Goal: Task Accomplishment & Management: Manage account settings

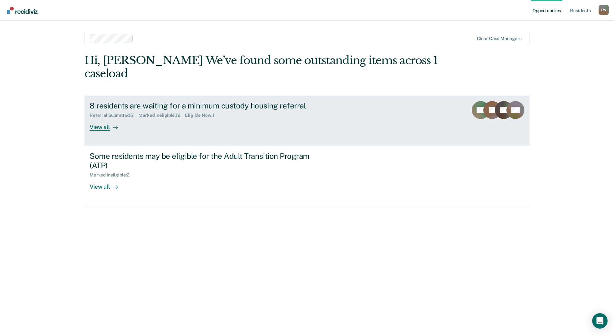
click at [158, 109] on div "8 residents are waiting for a minimum custody housing referral" at bounding box center [203, 105] width 226 height 9
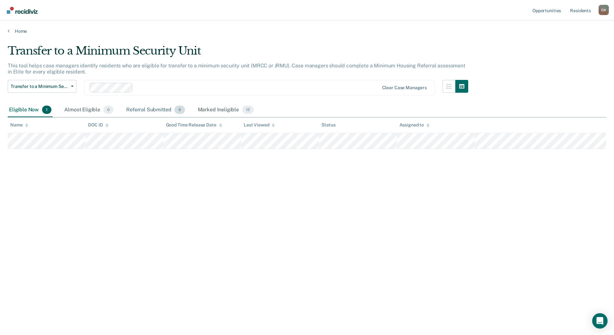
click at [156, 110] on div "Referral Submitted 6" at bounding box center [155, 110] width 61 height 14
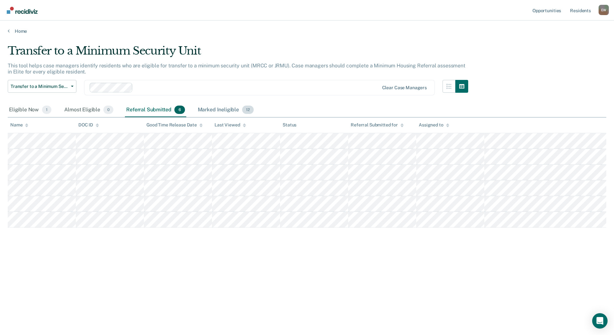
click at [227, 108] on div "Marked Ineligible 12" at bounding box center [226, 110] width 58 height 14
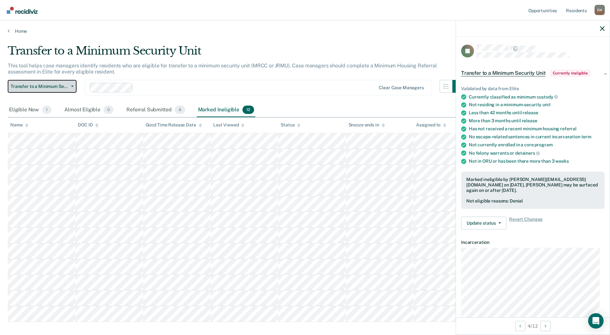
click at [53, 86] on span "Transfer to a Minimum Security Unit" at bounding box center [40, 86] width 58 height 5
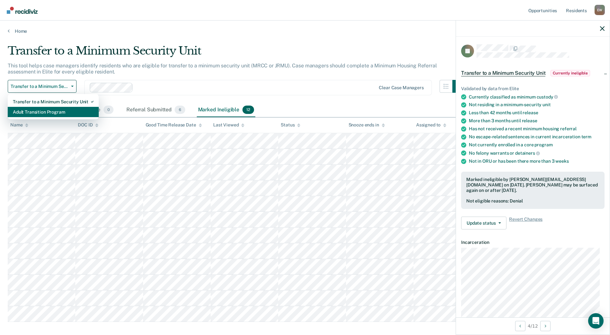
click at [56, 113] on div "Adult Transition Program" at bounding box center [53, 112] width 81 height 10
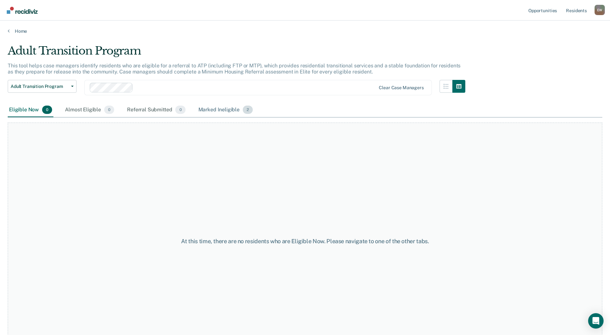
click at [222, 107] on div "Marked Ineligible 2" at bounding box center [225, 110] width 57 height 14
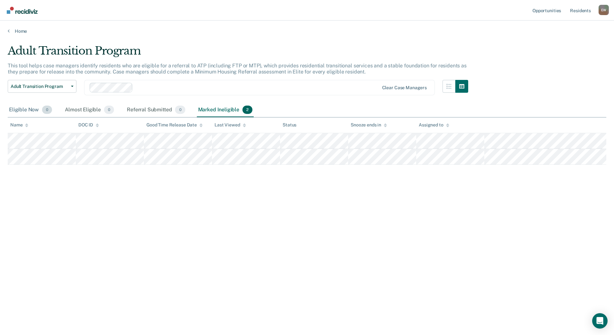
click at [28, 107] on div "Eligible Now 0" at bounding box center [31, 110] width 46 height 14
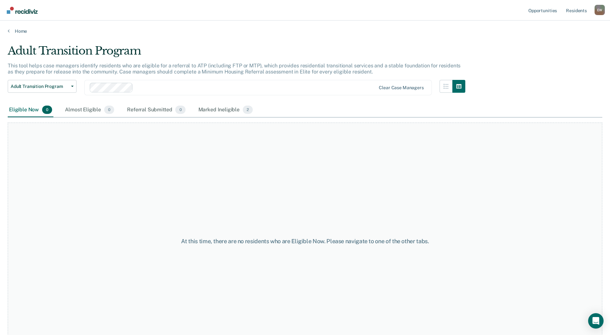
click at [379, 177] on div "At this time, there are no residents who are Eligible Now. Please navigate to o…" at bounding box center [305, 242] width 594 height 238
click at [63, 86] on span "Adult Transition Program" at bounding box center [40, 86] width 58 height 5
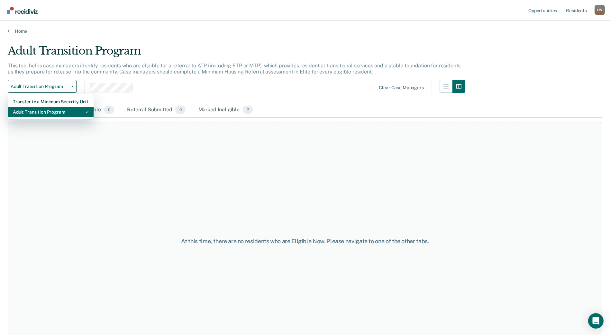
click at [59, 112] on div "Adult Transition Program" at bounding box center [51, 112] width 76 height 10
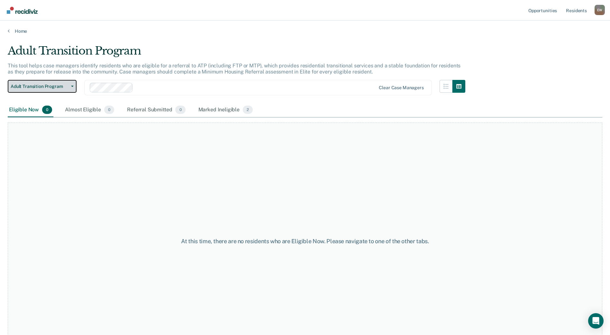
click at [66, 90] on button "Adult Transition Program" at bounding box center [42, 86] width 69 height 13
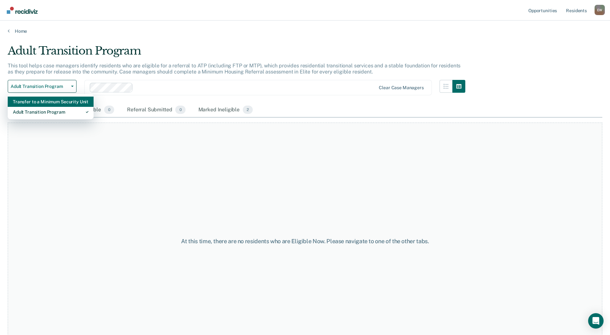
click at [64, 102] on div "Transfer to a Minimum Security Unit" at bounding box center [51, 102] width 76 height 10
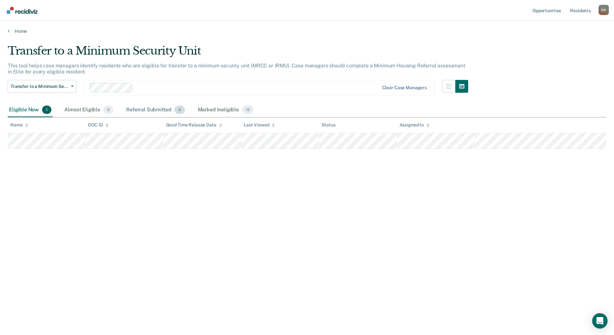
click at [209, 109] on div "Marked Ineligible 12" at bounding box center [226, 110] width 58 height 14
